Goal: Task Accomplishment & Management: Manage account settings

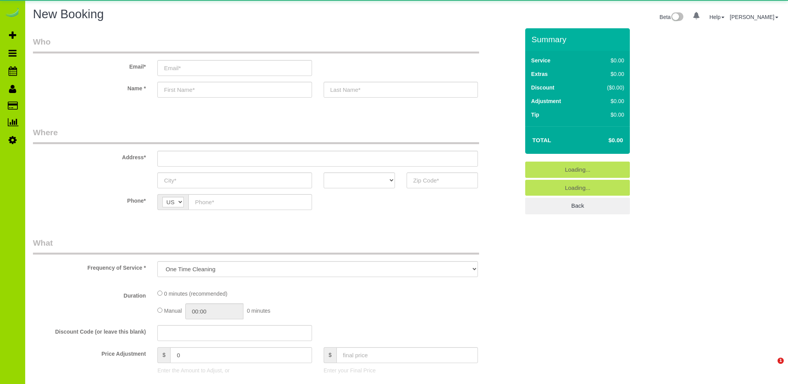
select select "object:1138"
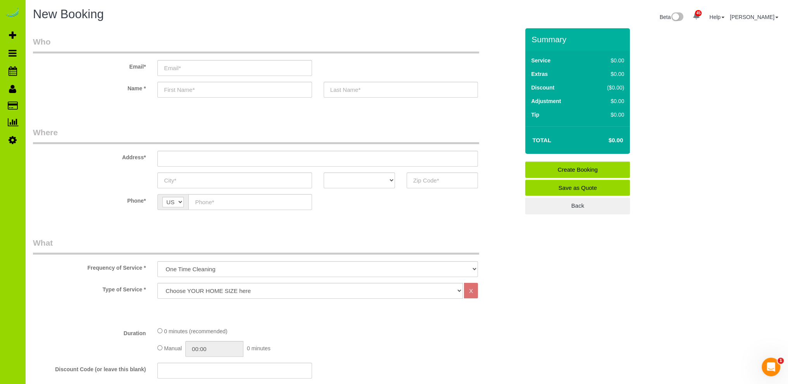
drag, startPoint x: 147, startPoint y: 25, endPoint x: 37, endPoint y: 28, distance: 110.2
click at [143, 18] on div "New Booking Beta 45 Your Notifications You have 0 alerts × You have 3 to charge…" at bounding box center [406, 18] width 759 height 21
click at [12, 140] on icon at bounding box center [13, 139] width 8 height 9
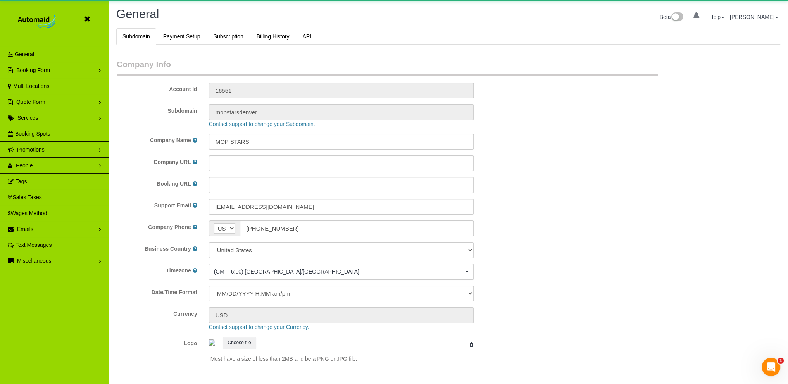
select select "1"
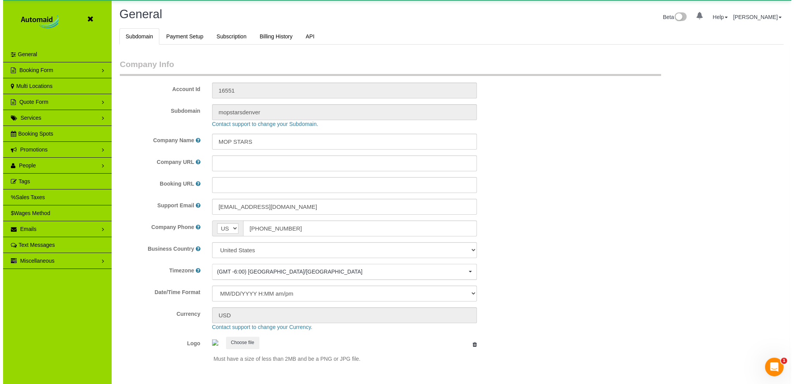
scroll to position [1714, 788]
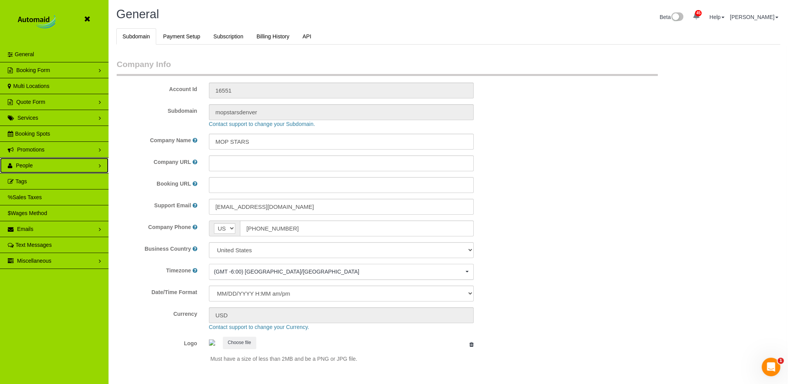
click at [27, 164] on span "People" at bounding box center [24, 166] width 17 height 6
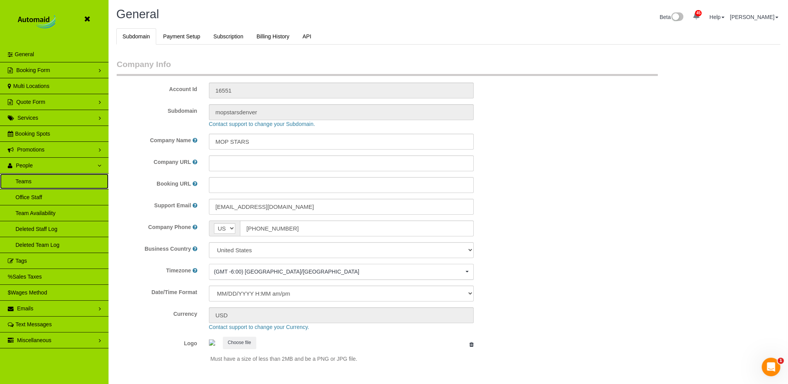
click at [26, 178] on link "Teams" at bounding box center [54, 182] width 109 height 16
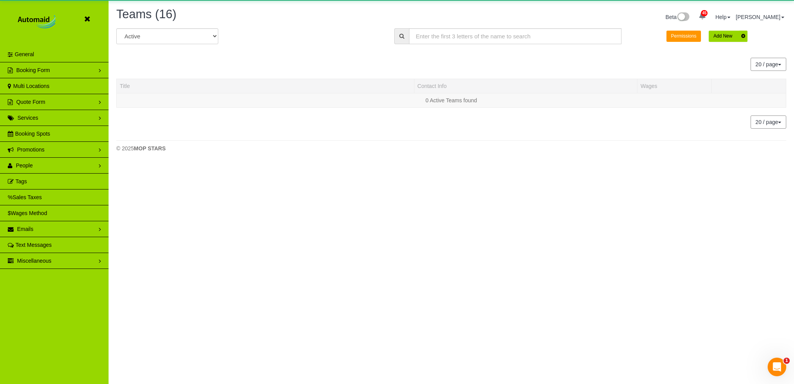
scroll to position [554, 788]
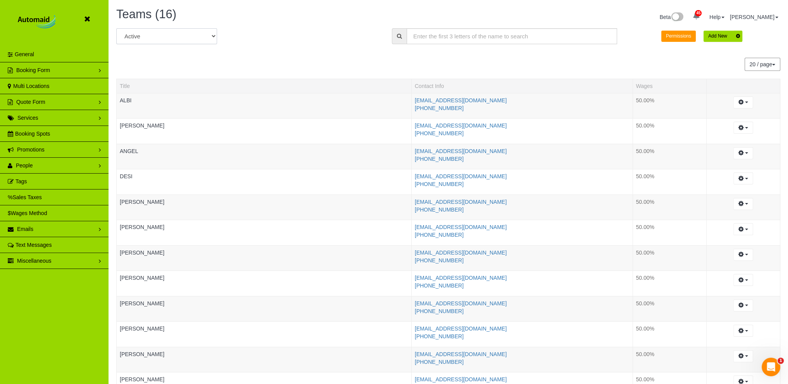
click at [213, 36] on select "All Active Archived" at bounding box center [166, 36] width 101 height 16
click at [337, 35] on div "All Active Archived All Locations All Locations Active Locations mopstarsdenver…" at bounding box center [449, 39] width 676 height 22
click at [745, 306] on button "button" at bounding box center [744, 306] width 20 height 12
click at [709, 345] on link "Archive..." at bounding box center [722, 347] width 61 height 10
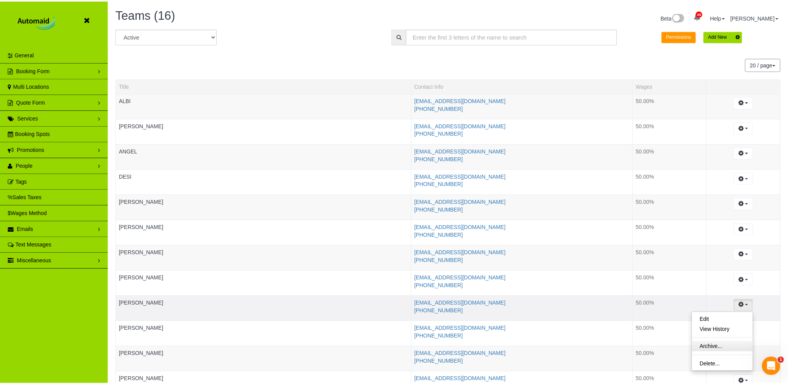
scroll to position [554, 794]
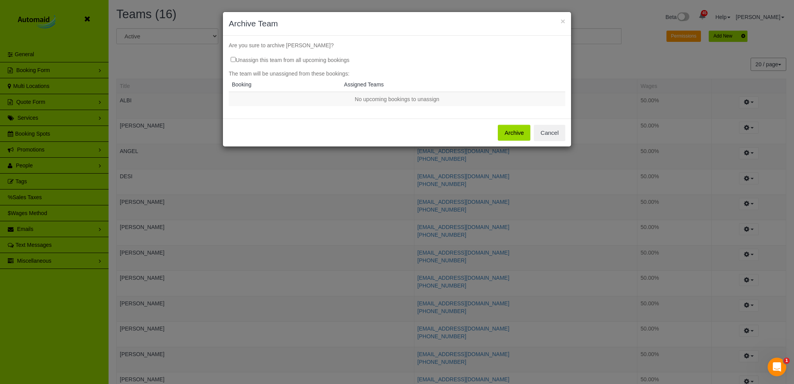
drag, startPoint x: 510, startPoint y: 135, endPoint x: 502, endPoint y: 133, distance: 8.2
click at [508, 133] on button "Archive" at bounding box center [514, 133] width 33 height 16
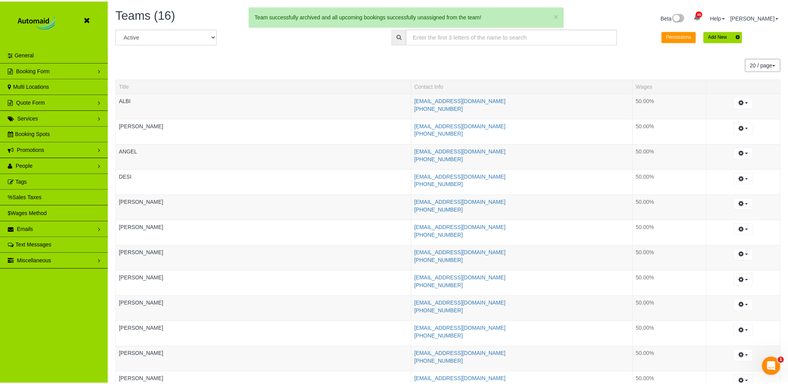
scroll to position [38256, 37996]
